Goal: Task Accomplishment & Management: Complete application form

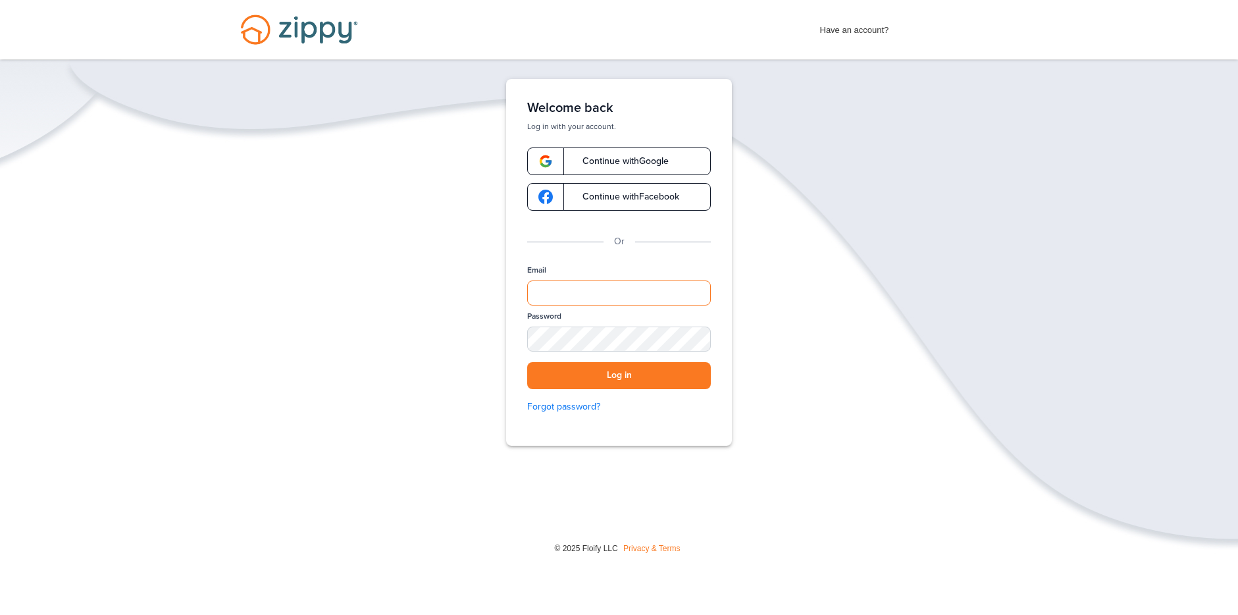
click at [574, 293] on input "Email" at bounding box center [619, 292] width 184 height 25
type input "**********"
click at [644, 383] on button "Log in" at bounding box center [619, 375] width 184 height 27
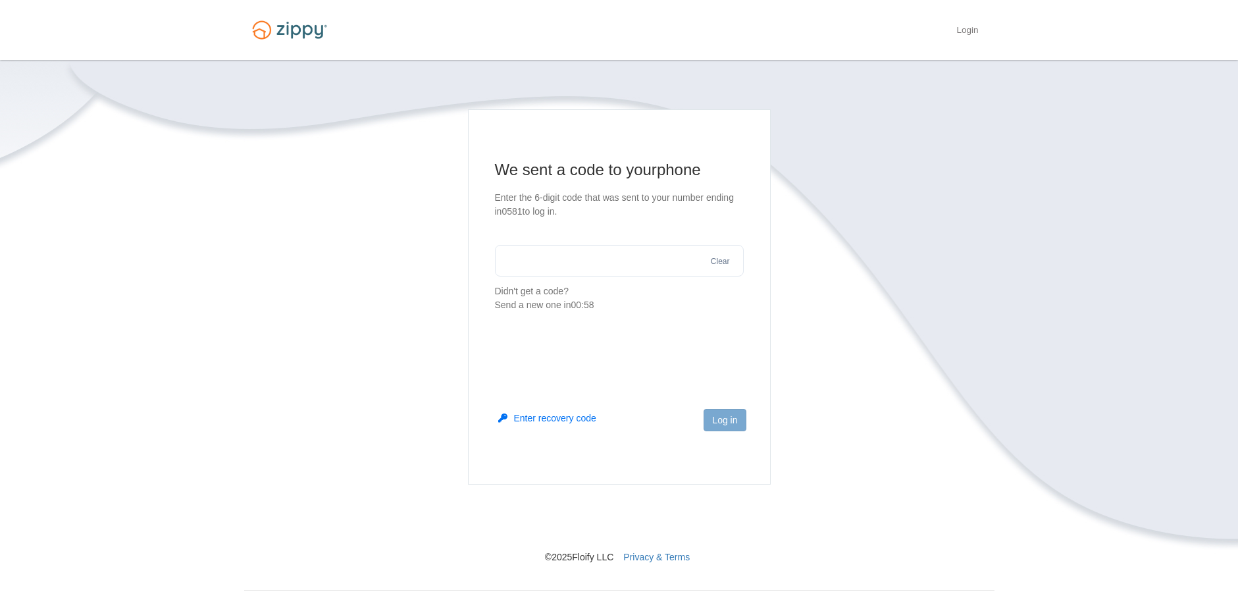
click at [603, 259] on input "text" at bounding box center [619, 261] width 249 height 32
type input "******"
click at [711, 422] on button "Log in" at bounding box center [724, 420] width 42 height 22
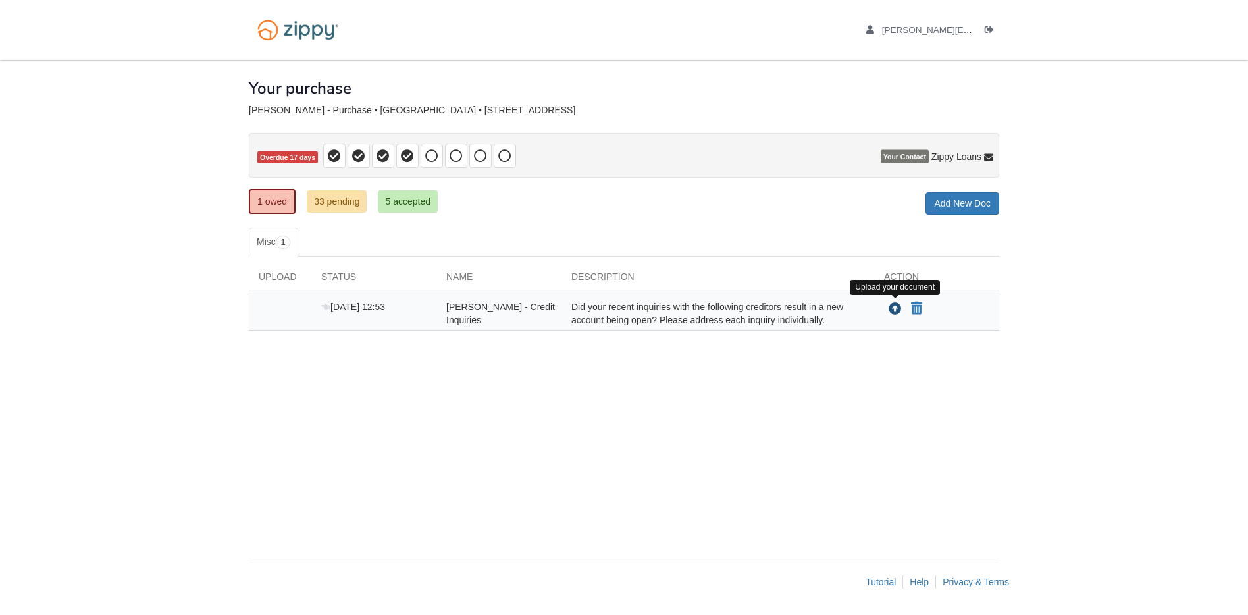
click at [899, 309] on icon "Upload Warren Grassman - Credit Inquiries" at bounding box center [894, 309] width 13 height 13
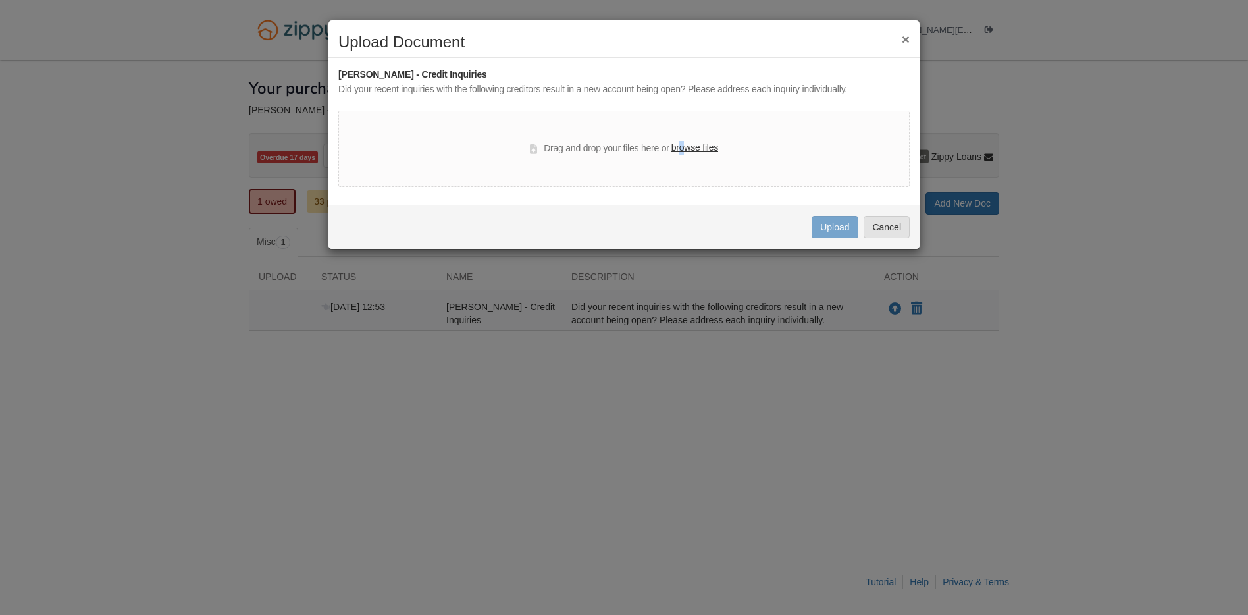
click at [681, 159] on div "Drag and drop your files here or browse files" at bounding box center [623, 149] width 571 height 76
drag, startPoint x: 683, startPoint y: 159, endPoint x: 754, endPoint y: 148, distance: 71.9
click at [754, 148] on div "Drag and drop your files here or browse files" at bounding box center [623, 149] width 571 height 76
click at [729, 155] on div "Drag and drop your files here or browse files" at bounding box center [623, 149] width 571 height 76
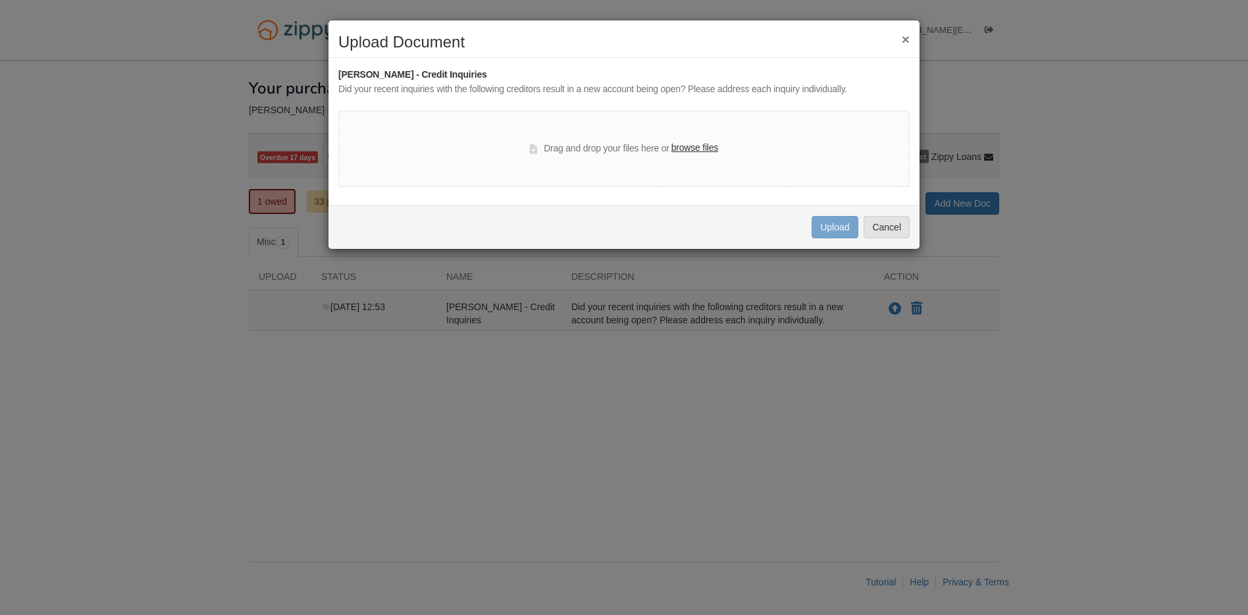
click at [903, 36] on button "×" at bounding box center [905, 39] width 8 height 14
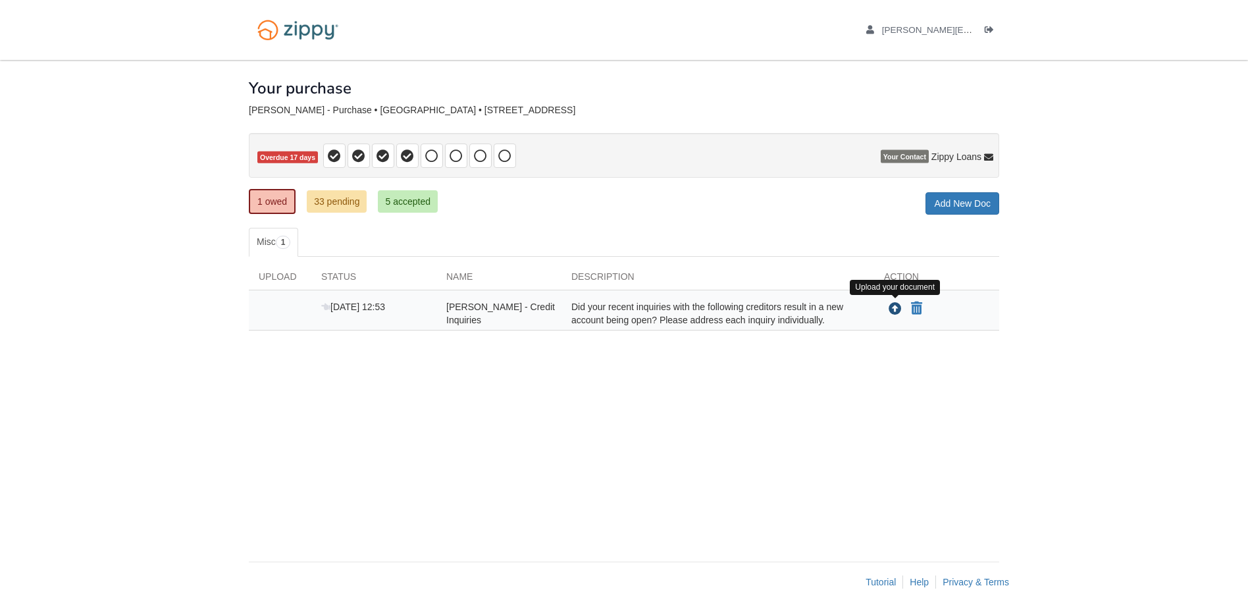
click at [891, 306] on icon "Upload Warren Grassman - Credit Inquiries" at bounding box center [894, 309] width 13 height 13
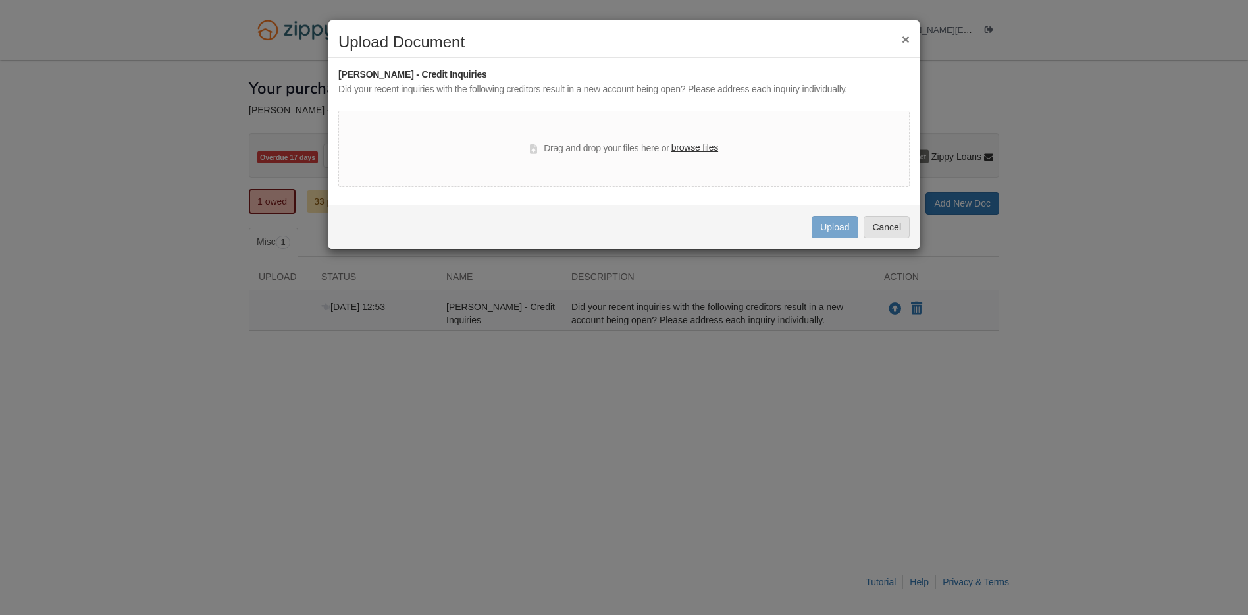
click at [901, 43] on button "×" at bounding box center [905, 39] width 8 height 14
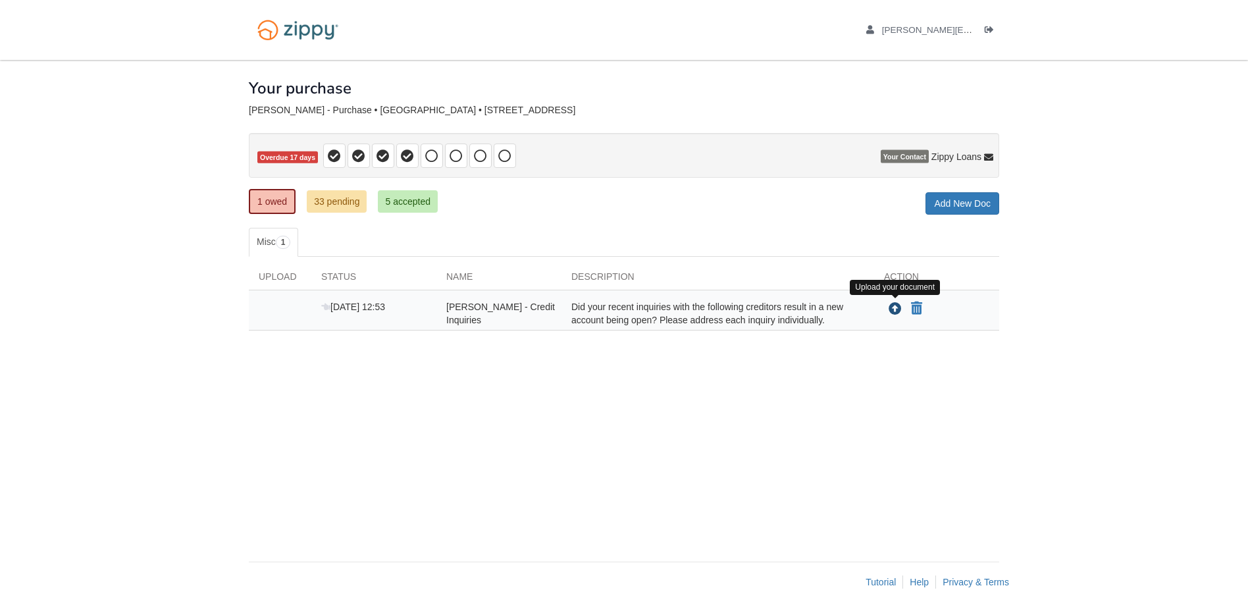
click at [897, 307] on icon "Upload Warren Grassman - Credit Inquiries" at bounding box center [894, 309] width 13 height 13
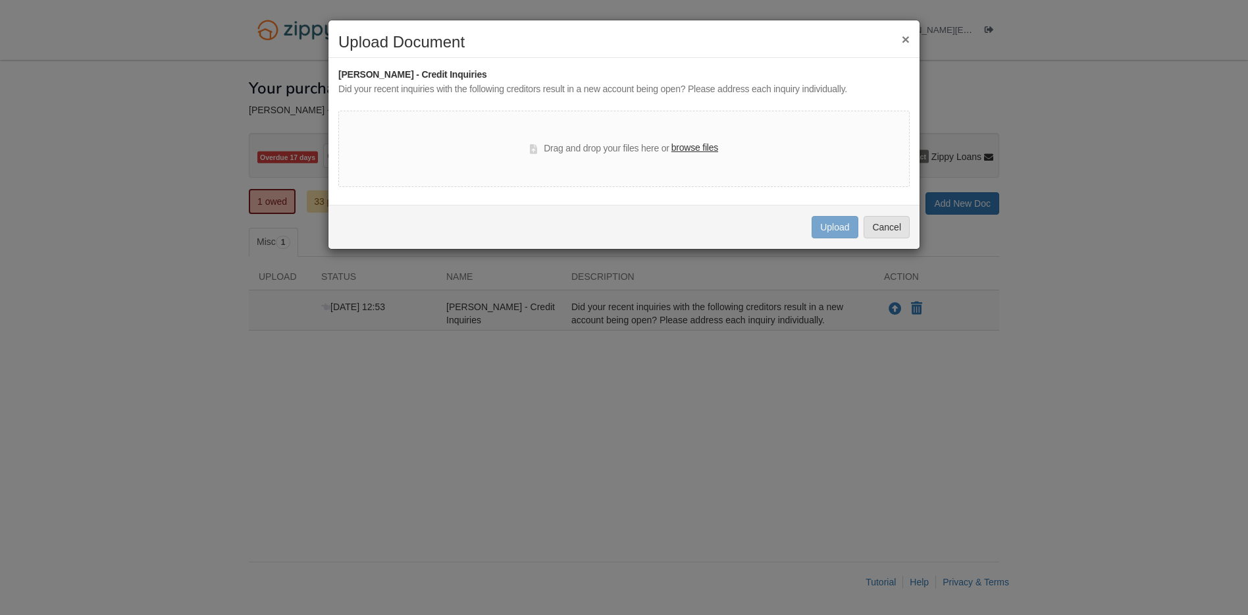
click at [905, 36] on button "×" at bounding box center [905, 39] width 8 height 14
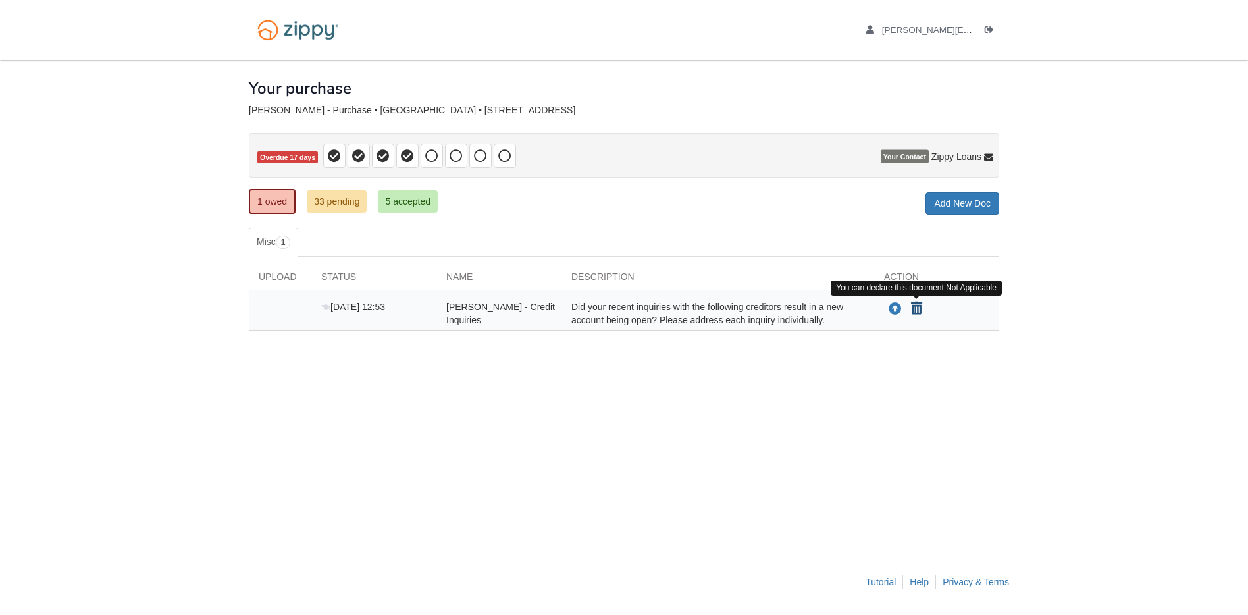
click at [915, 311] on icon "Declare Warren Grassman - Credit Inquiries not applicable" at bounding box center [916, 308] width 11 height 13
type input "**********"
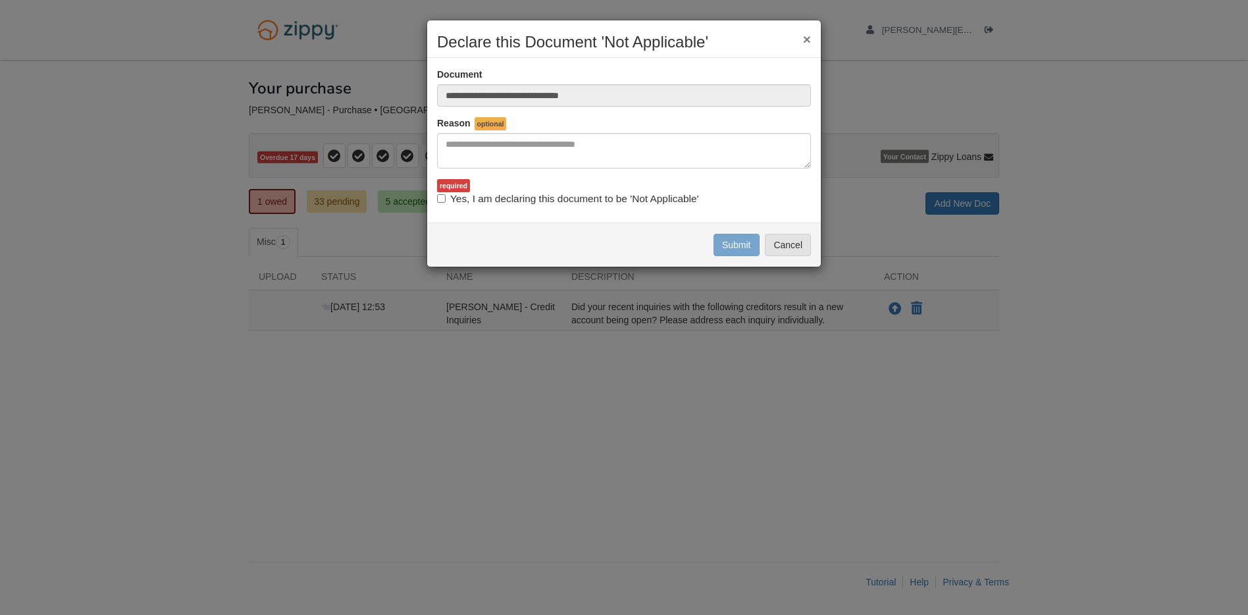
click at [806, 39] on button "×" at bounding box center [807, 39] width 8 height 14
